Goal: Use online tool/utility: Utilize a website feature to perform a specific function

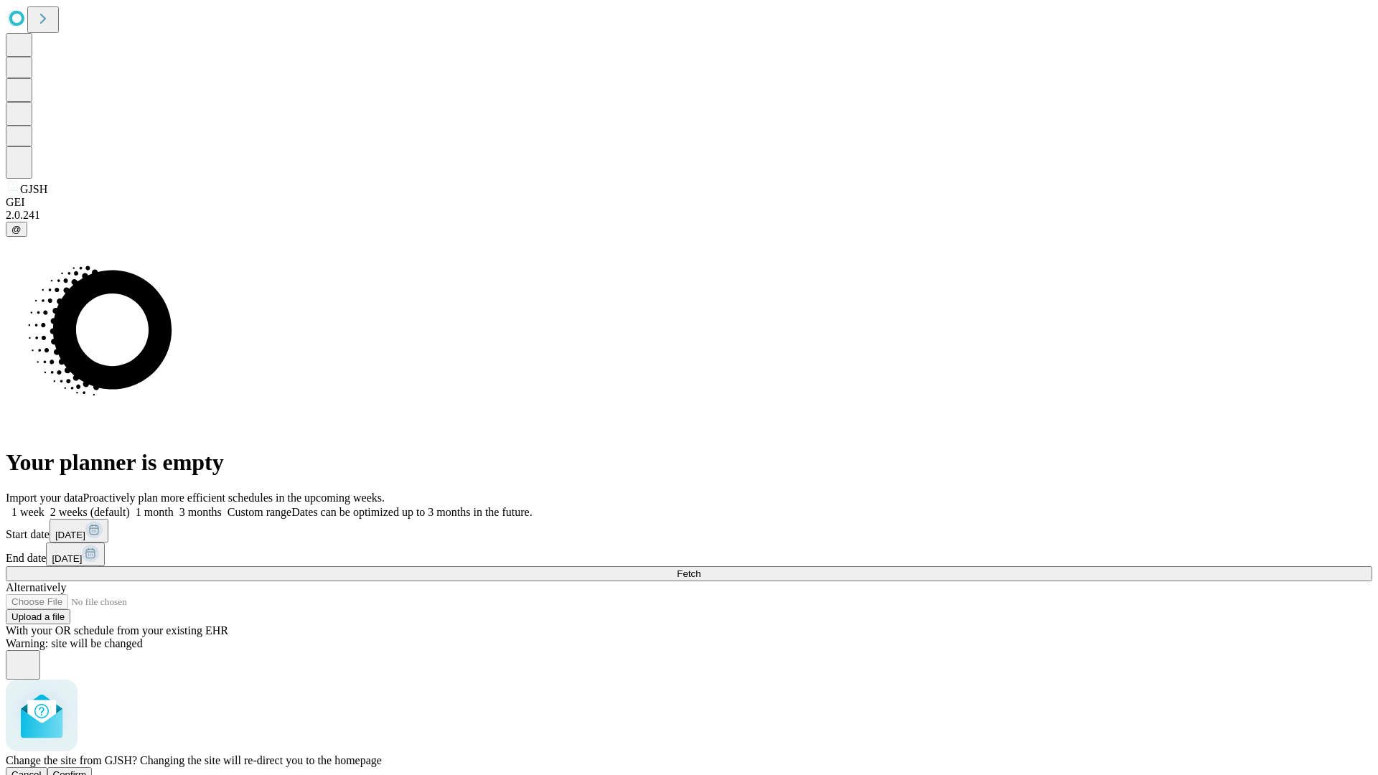
click at [87, 770] on span "Confirm" at bounding box center [70, 775] width 34 height 11
click at [130, 506] on label "2 weeks (default)" at bounding box center [87, 512] width 85 height 12
click at [701, 569] on span "Fetch" at bounding box center [689, 574] width 24 height 11
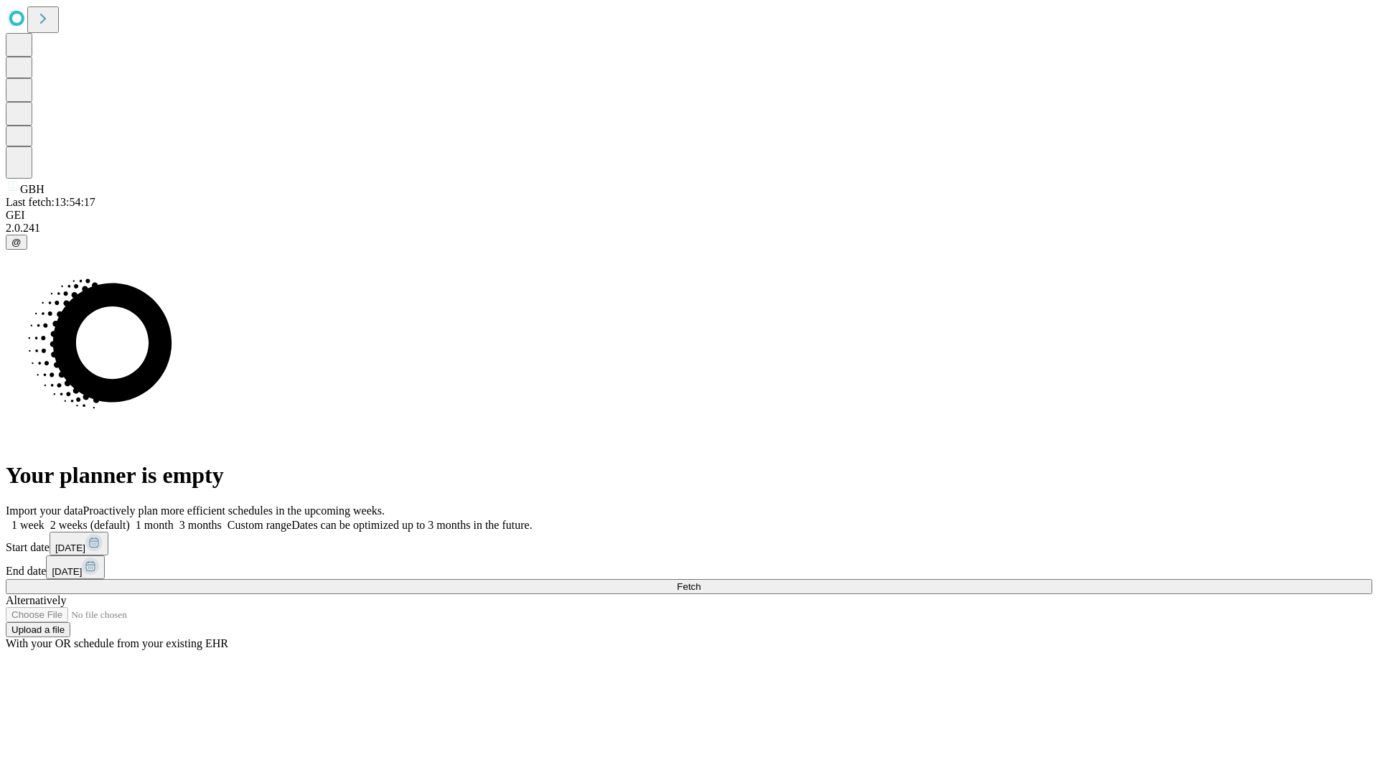
click at [130, 519] on label "2 weeks (default)" at bounding box center [87, 525] width 85 height 12
click at [701, 581] on span "Fetch" at bounding box center [689, 586] width 24 height 11
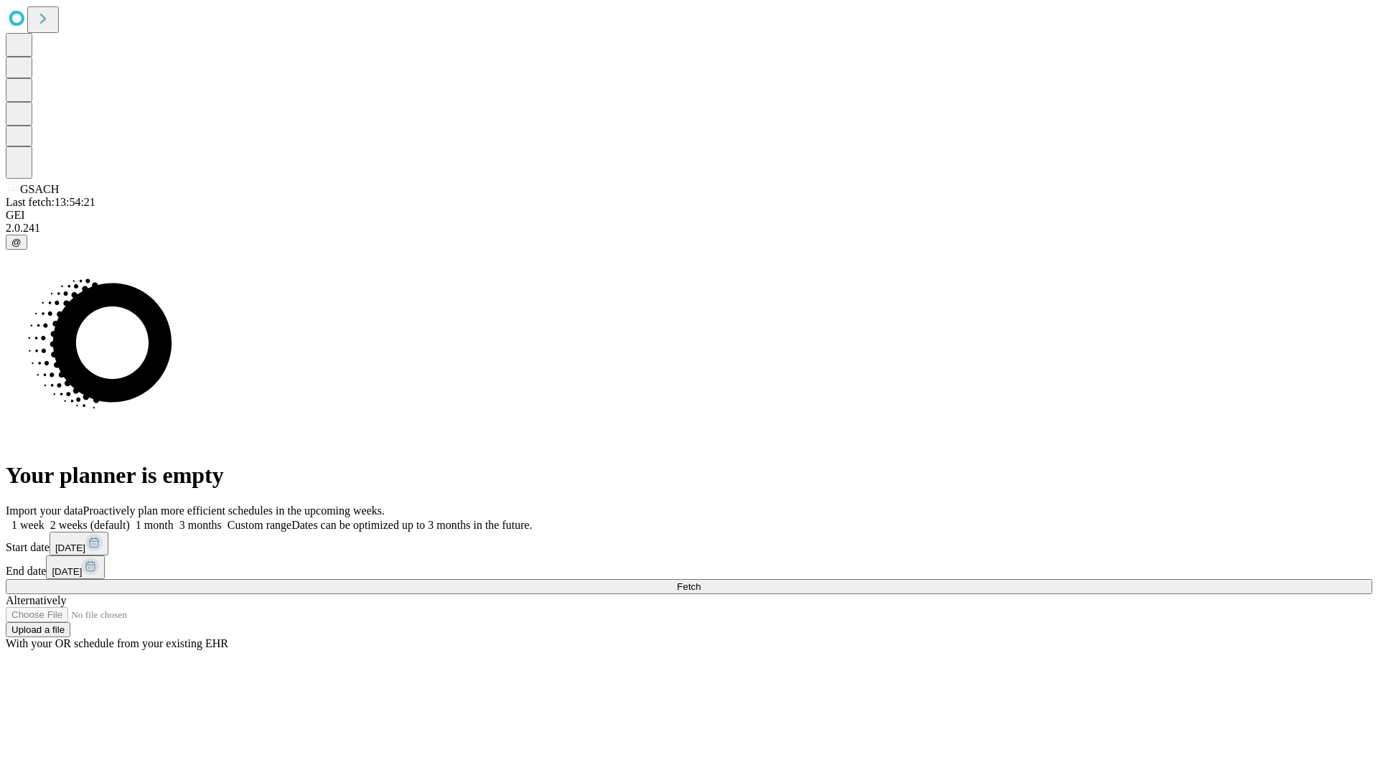
click at [701, 581] on span "Fetch" at bounding box center [689, 586] width 24 height 11
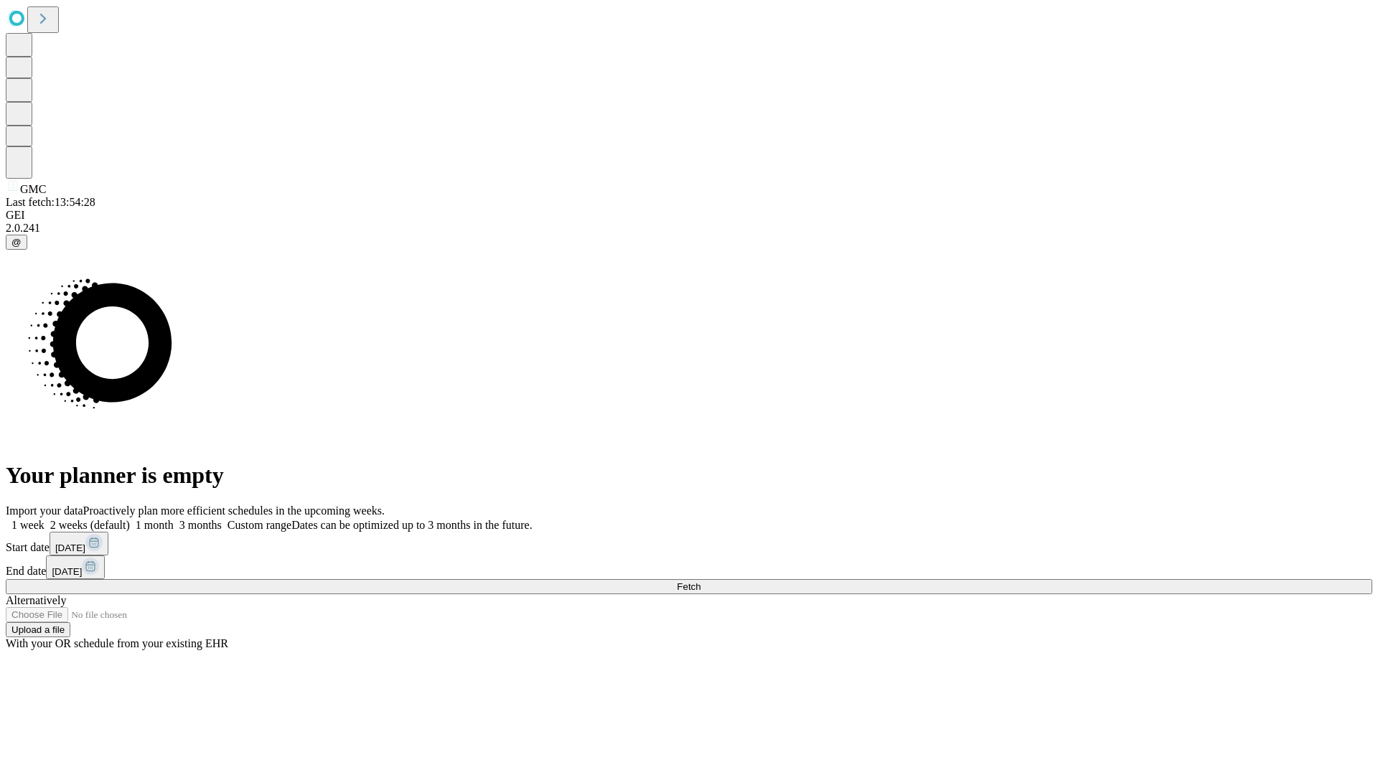
click at [130, 519] on label "2 weeks (default)" at bounding box center [87, 525] width 85 height 12
click at [701, 581] on span "Fetch" at bounding box center [689, 586] width 24 height 11
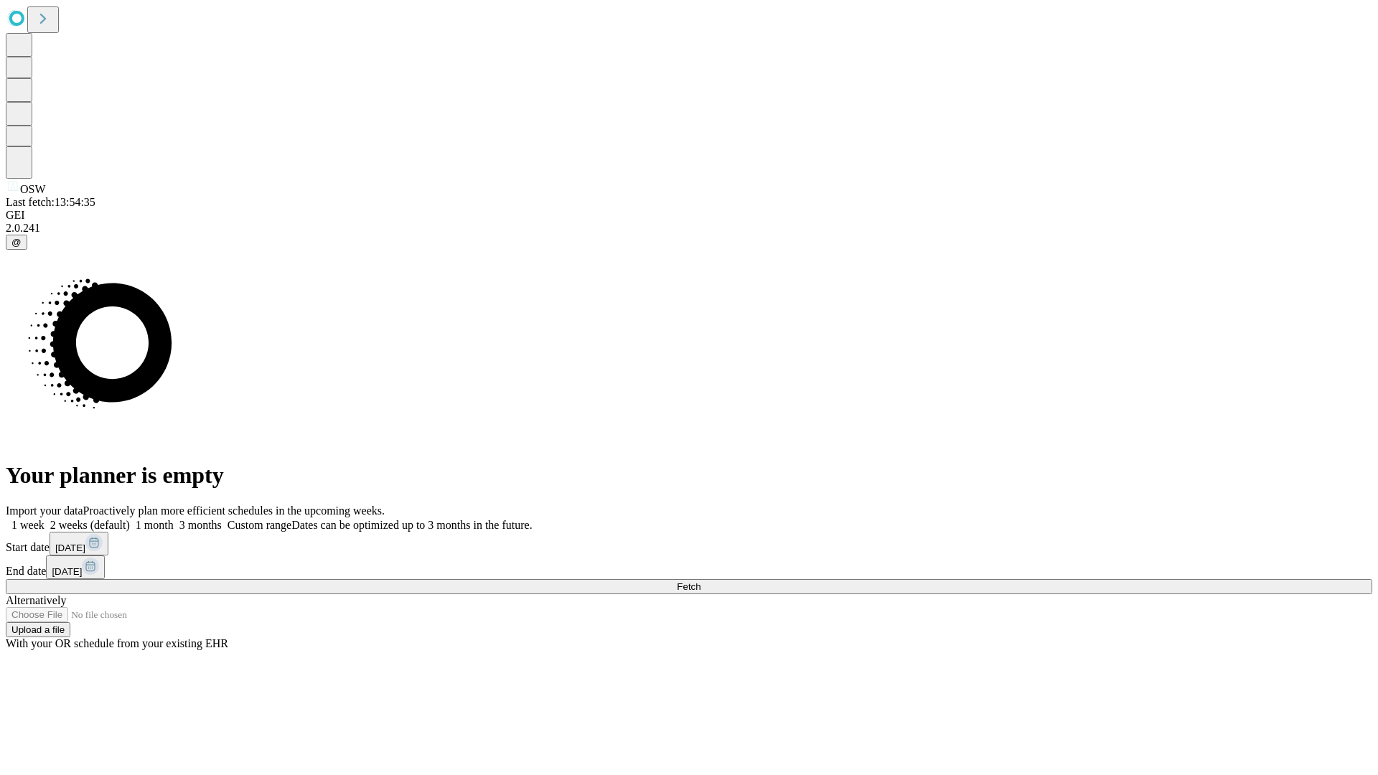
click at [130, 519] on label "2 weeks (default)" at bounding box center [87, 525] width 85 height 12
click at [701, 581] on span "Fetch" at bounding box center [689, 586] width 24 height 11
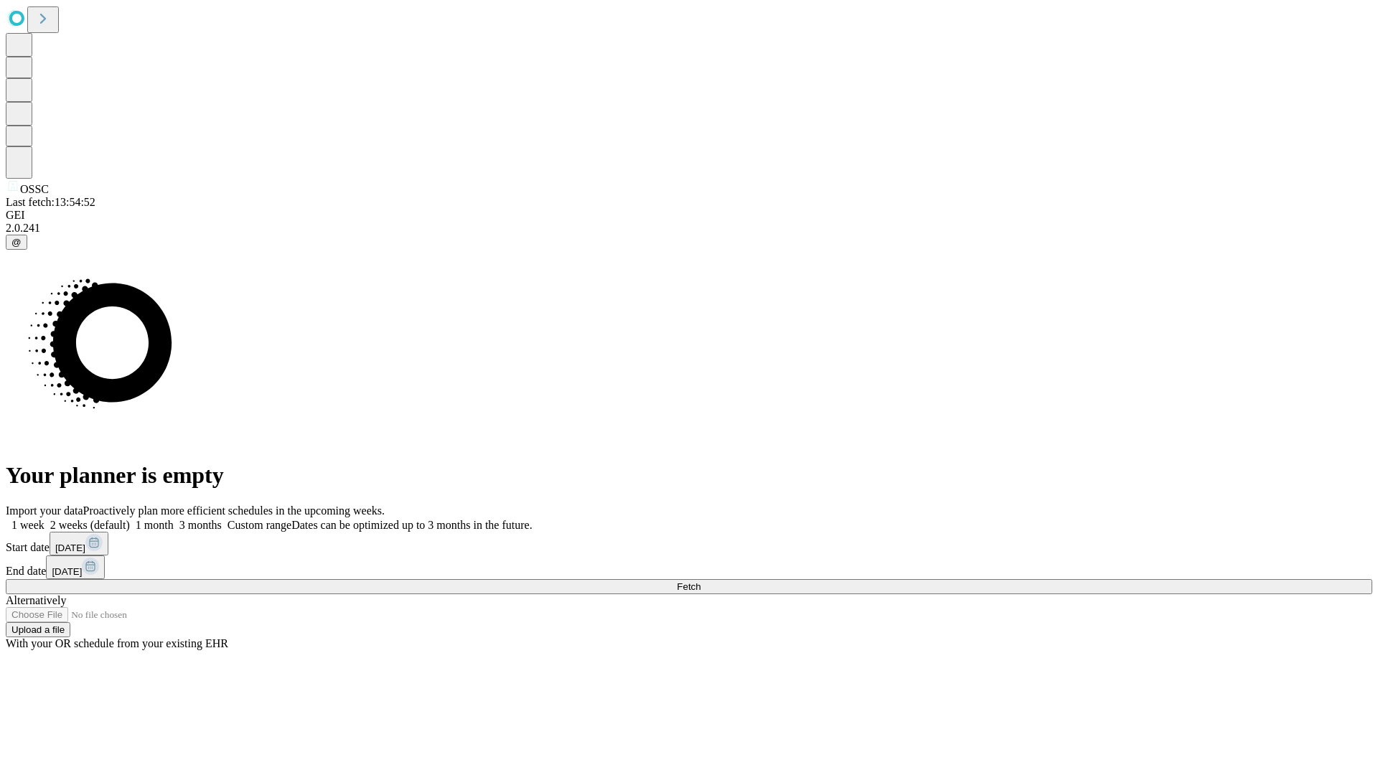
click at [130, 519] on label "2 weeks (default)" at bounding box center [87, 525] width 85 height 12
click at [701, 581] on span "Fetch" at bounding box center [689, 586] width 24 height 11
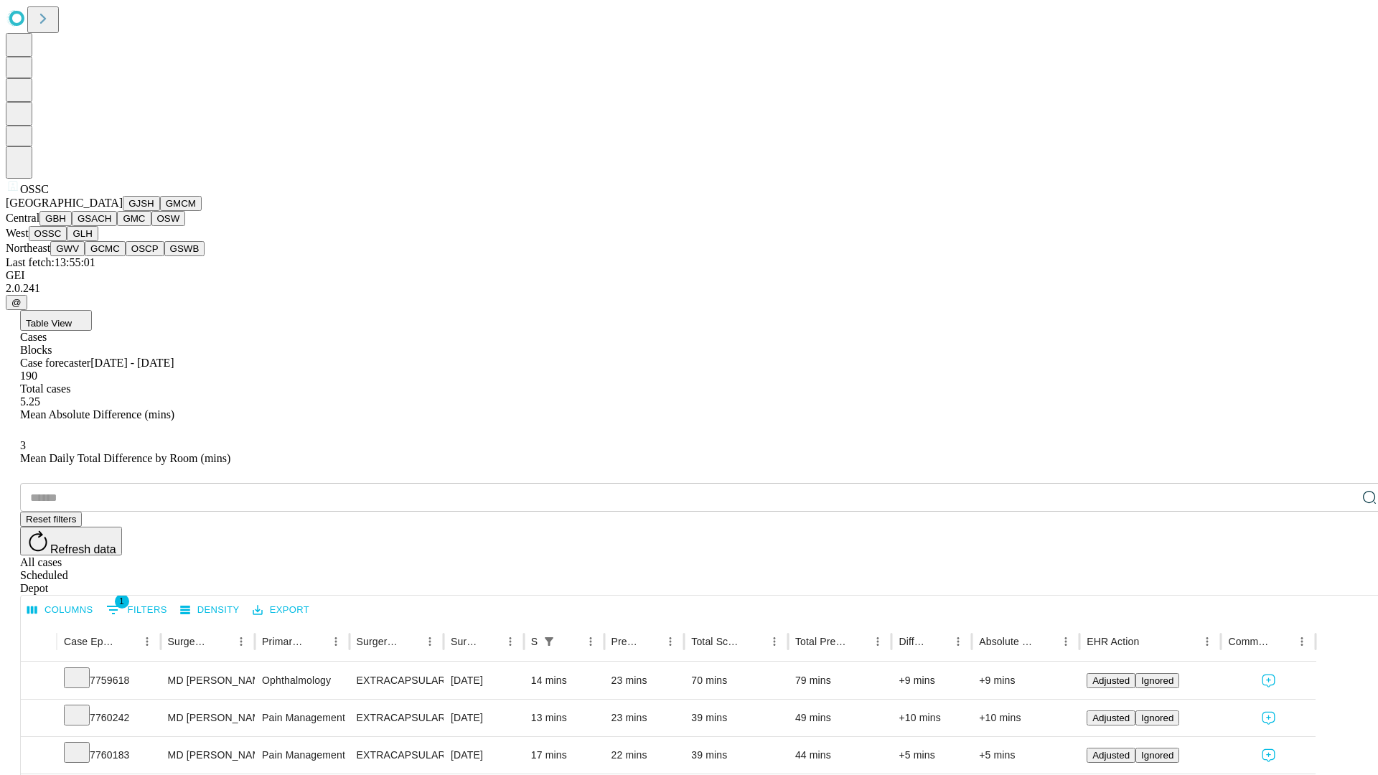
click at [98, 241] on button "GLH" at bounding box center [82, 233] width 31 height 15
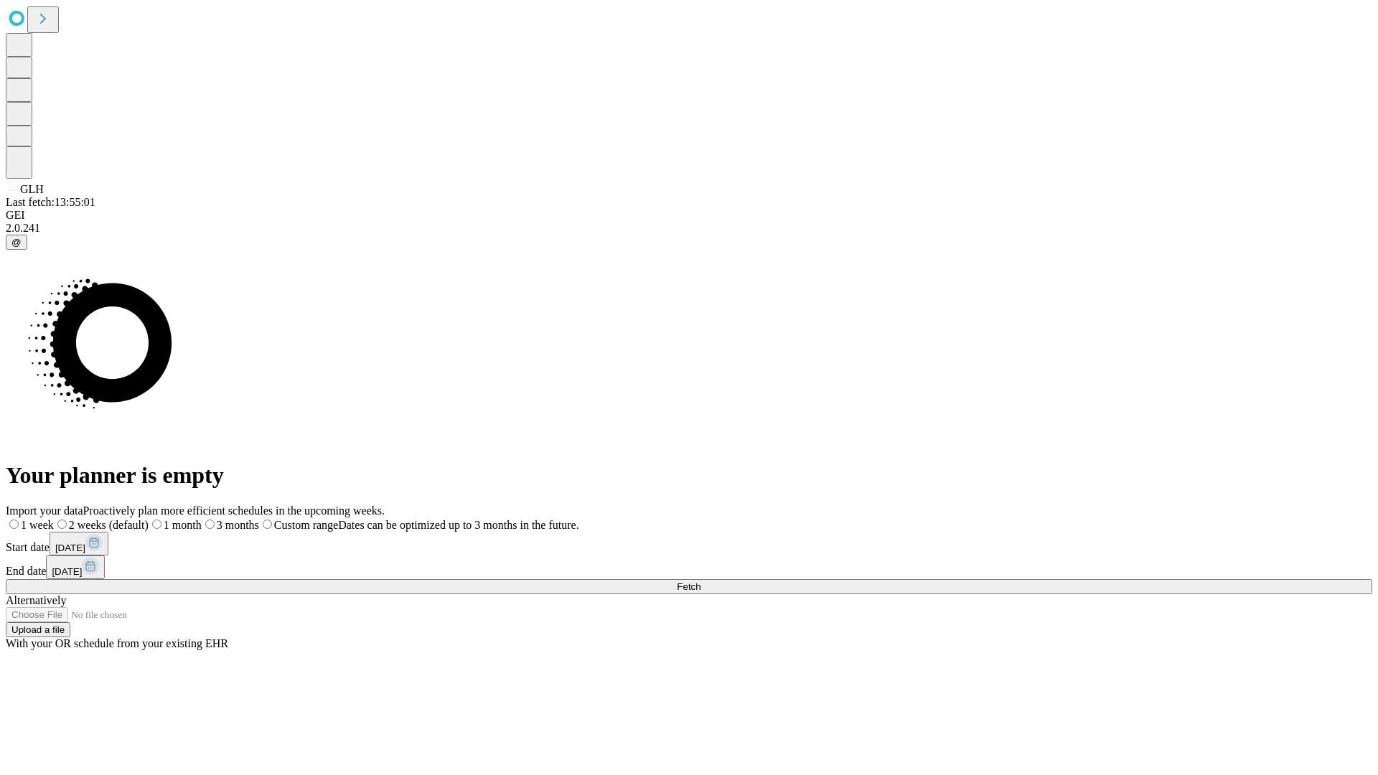
click at [149, 519] on label "2 weeks (default)" at bounding box center [101, 525] width 95 height 12
click at [701, 581] on span "Fetch" at bounding box center [689, 586] width 24 height 11
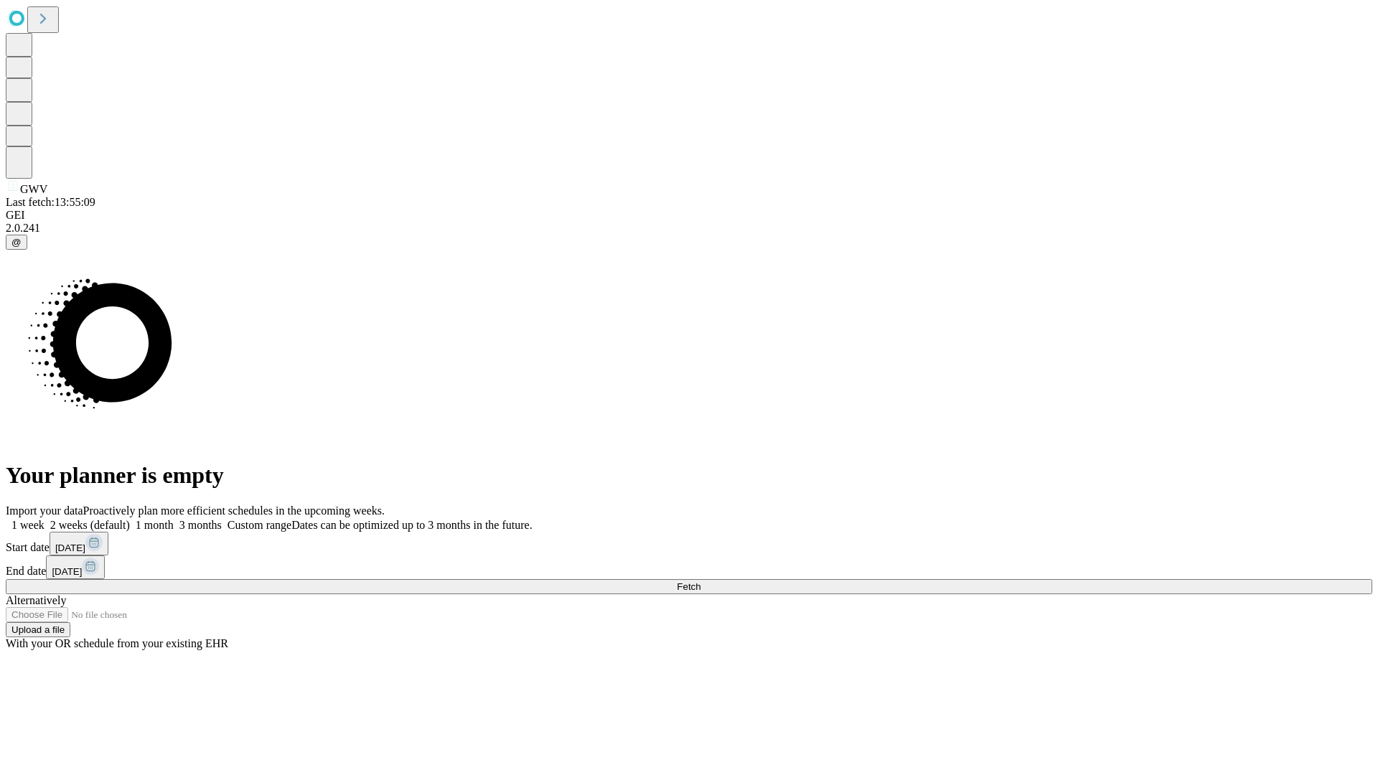
click at [130, 519] on label "2 weeks (default)" at bounding box center [87, 525] width 85 height 12
click at [701, 581] on span "Fetch" at bounding box center [689, 586] width 24 height 11
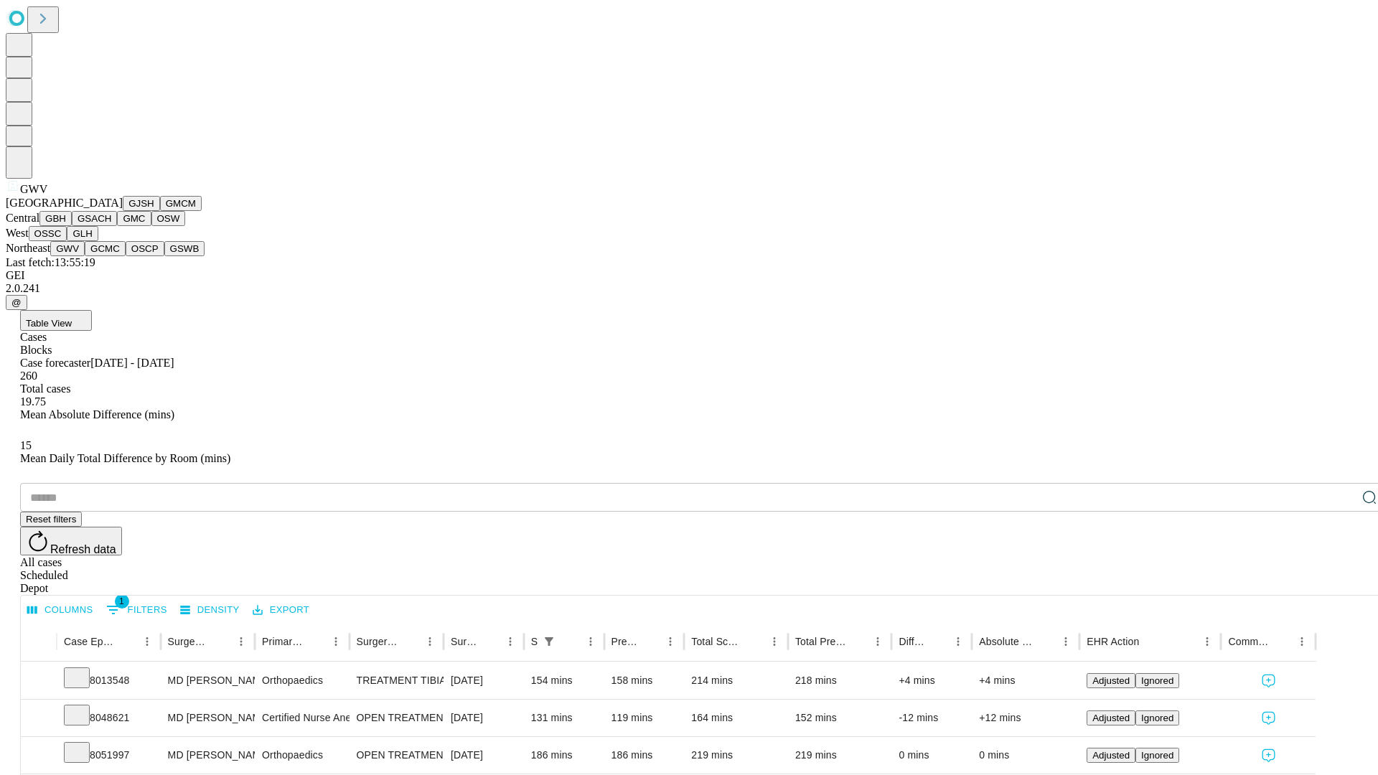
click at [111, 256] on button "GCMC" at bounding box center [105, 248] width 41 height 15
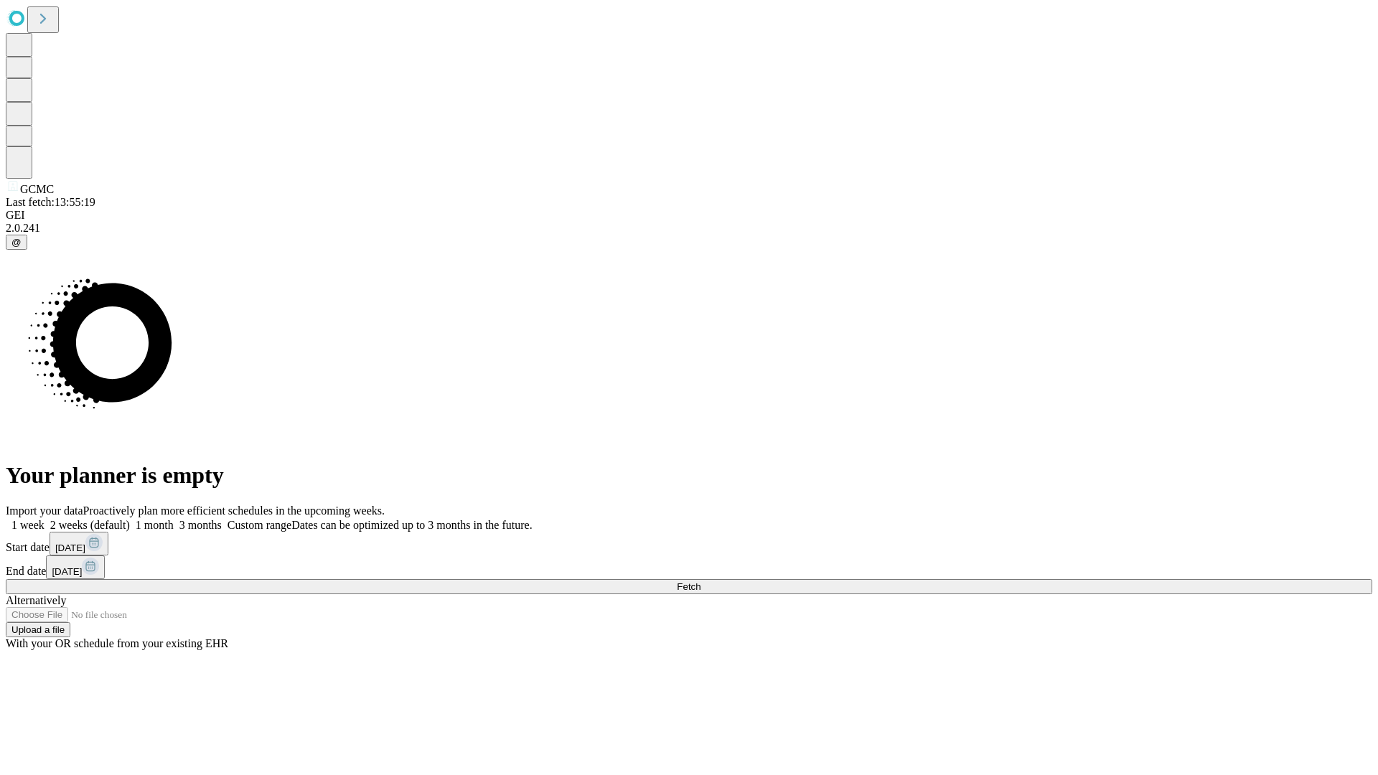
click at [701, 581] on span "Fetch" at bounding box center [689, 586] width 24 height 11
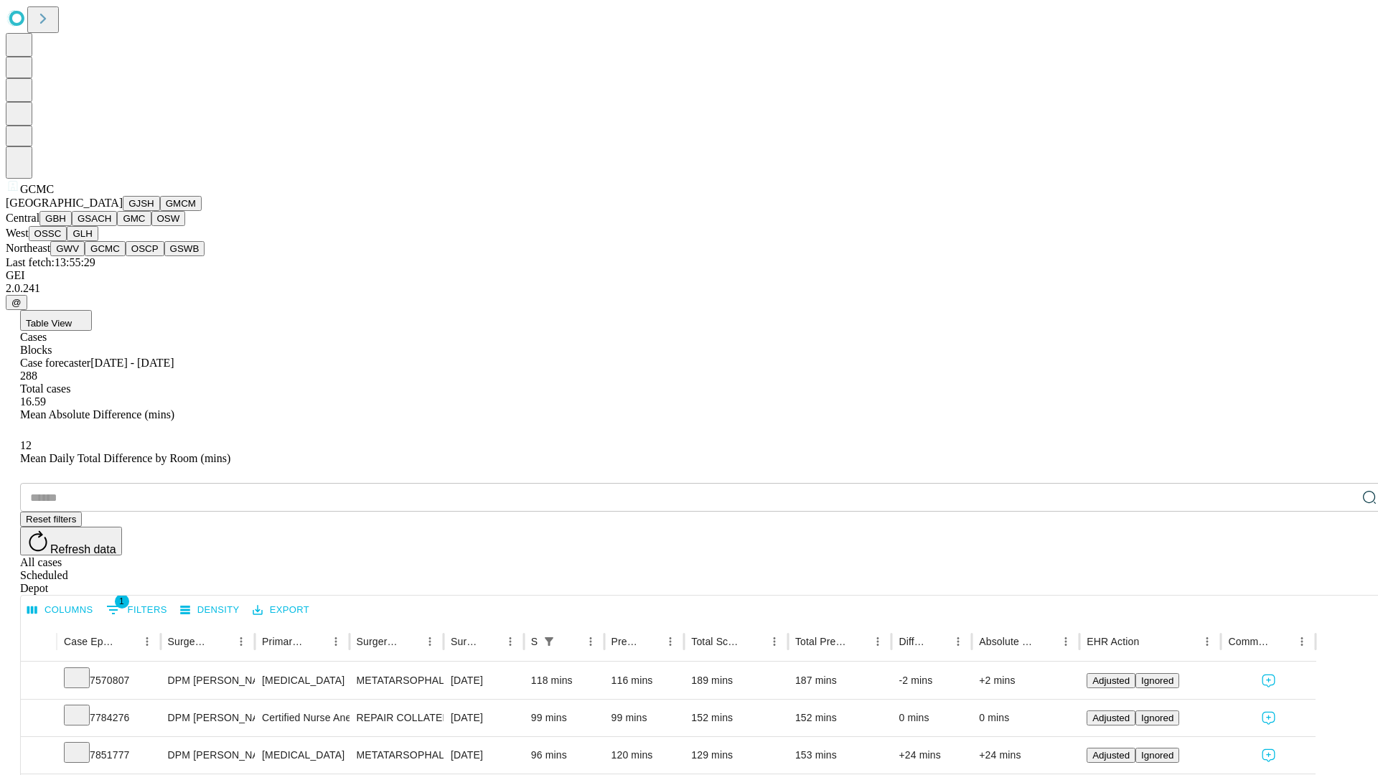
click at [126, 256] on button "OSCP" at bounding box center [145, 248] width 39 height 15
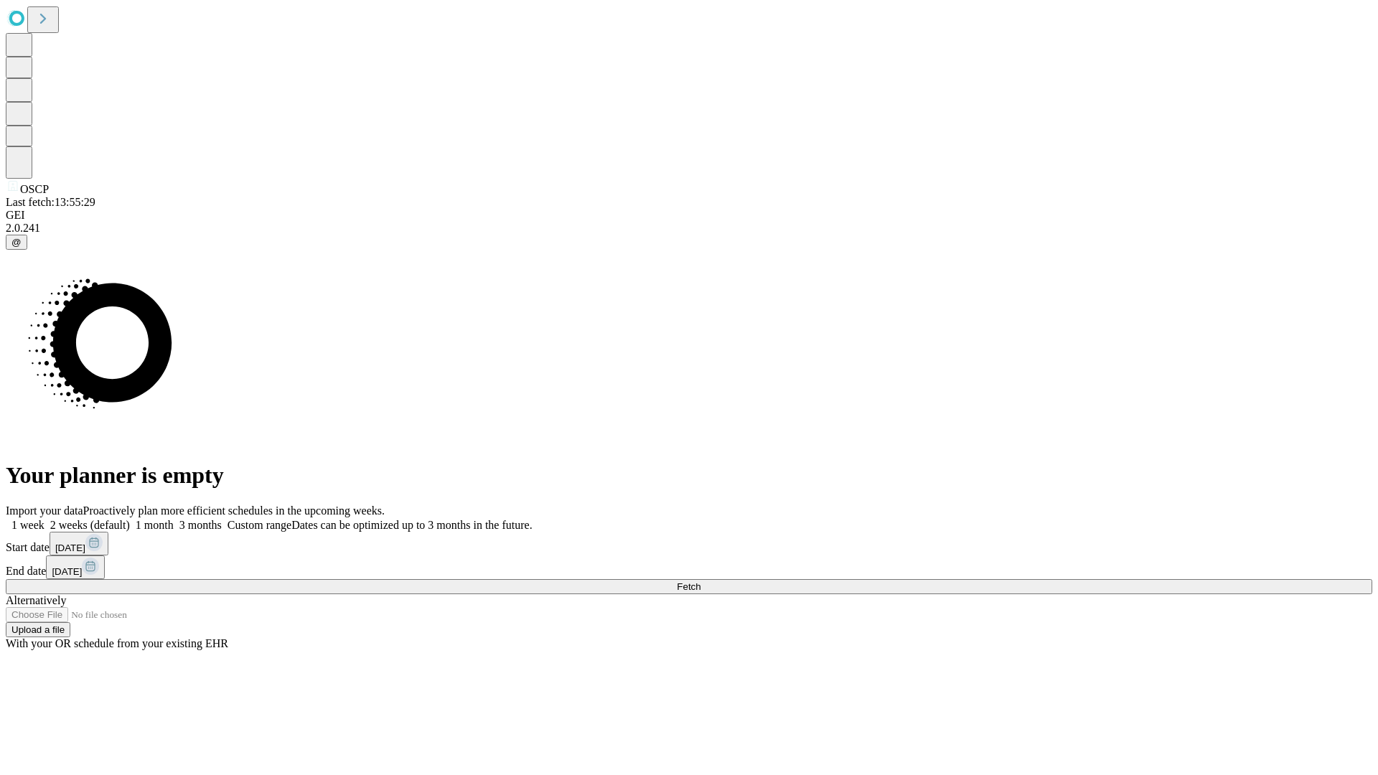
click at [130, 519] on label "2 weeks (default)" at bounding box center [87, 525] width 85 height 12
click at [701, 581] on span "Fetch" at bounding box center [689, 586] width 24 height 11
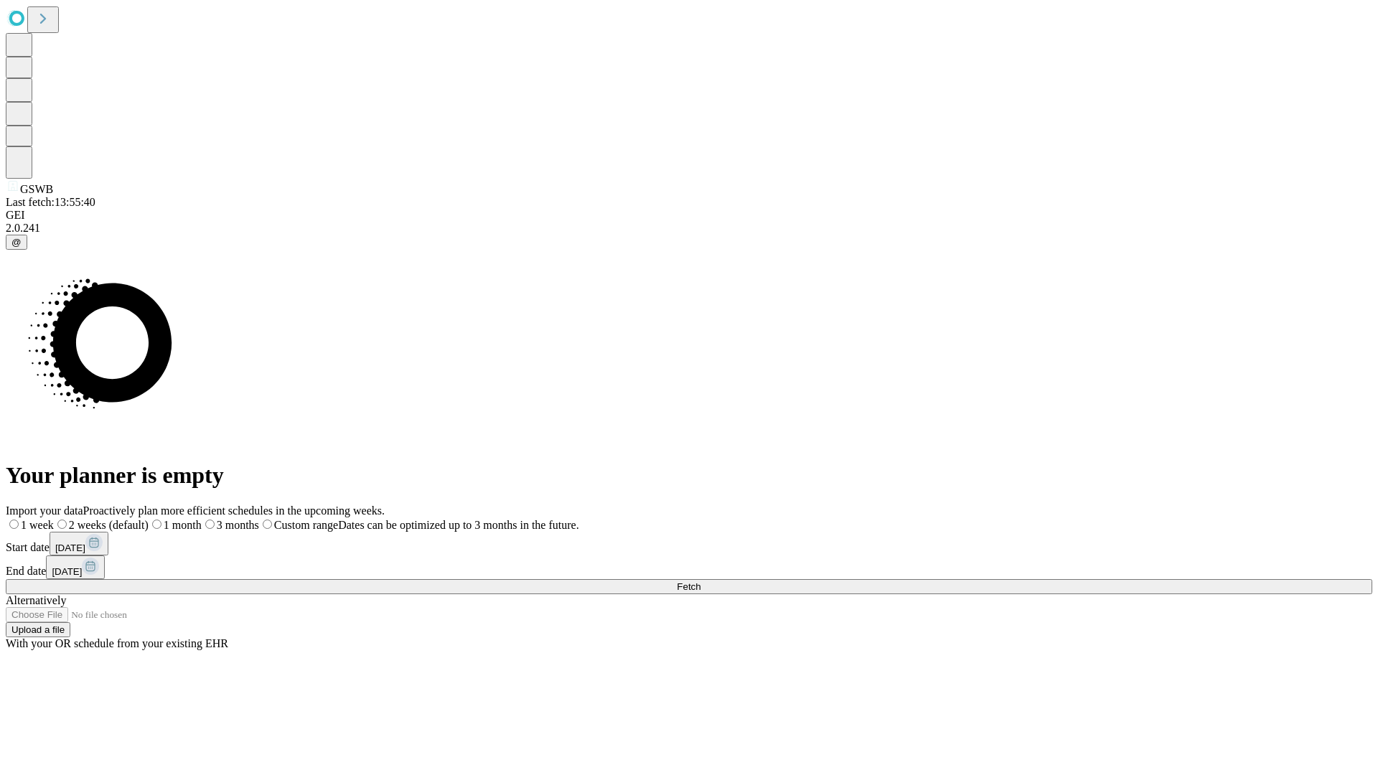
click at [149, 519] on label "2 weeks (default)" at bounding box center [101, 525] width 95 height 12
click at [701, 581] on span "Fetch" at bounding box center [689, 586] width 24 height 11
